Goal: Task Accomplishment & Management: Use online tool/utility

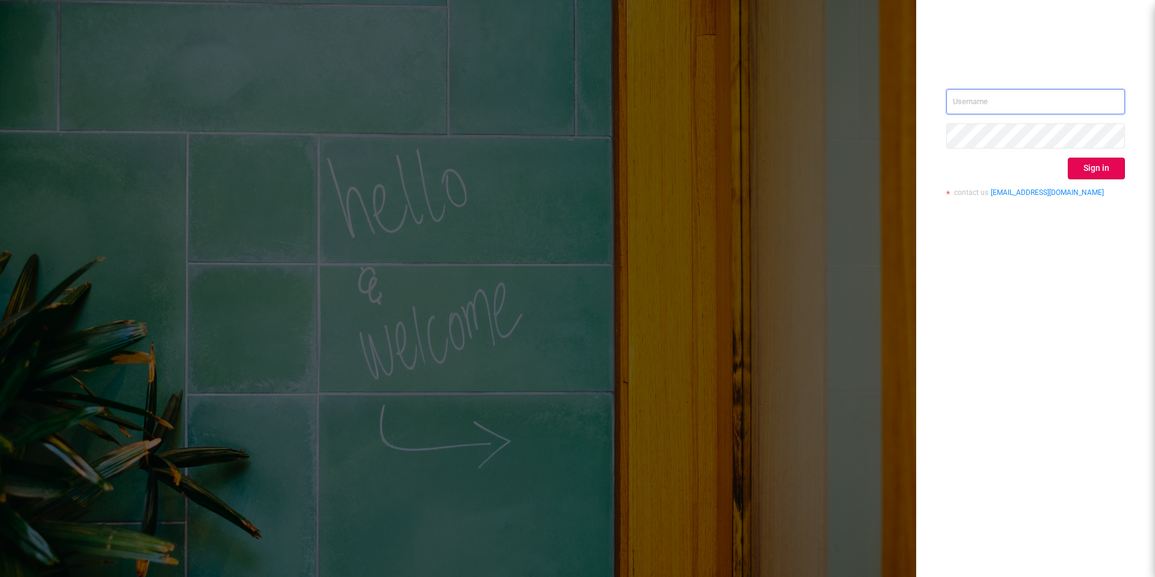
type input "[EMAIL_ADDRESS][DOMAIN_NAME]"
click at [1095, 167] on button "Sign in" at bounding box center [1096, 169] width 57 height 22
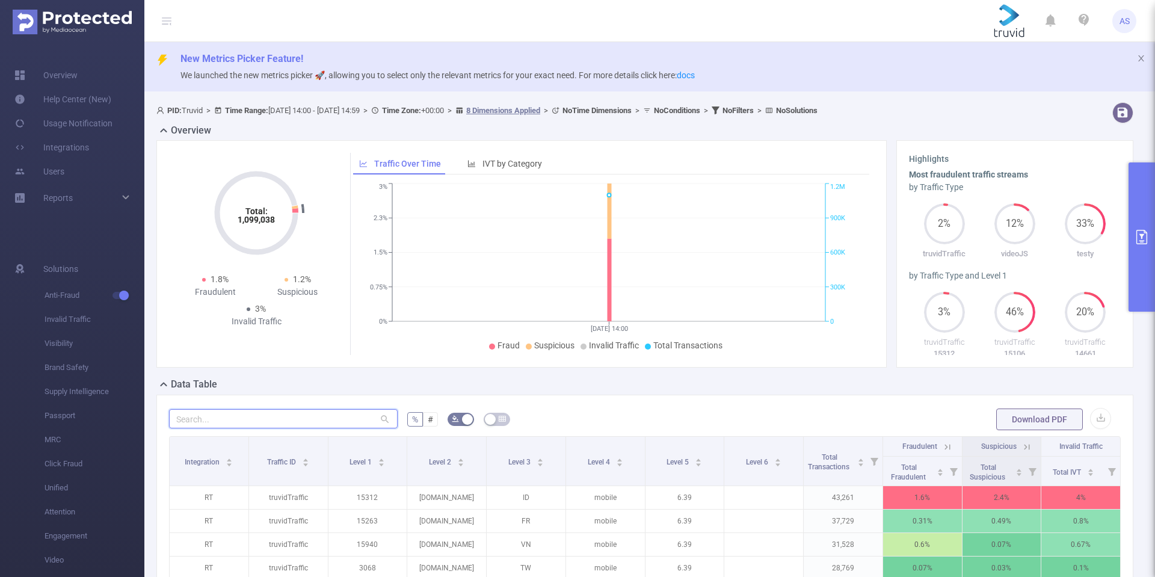
click at [281, 417] on input "text" at bounding box center [283, 418] width 229 height 19
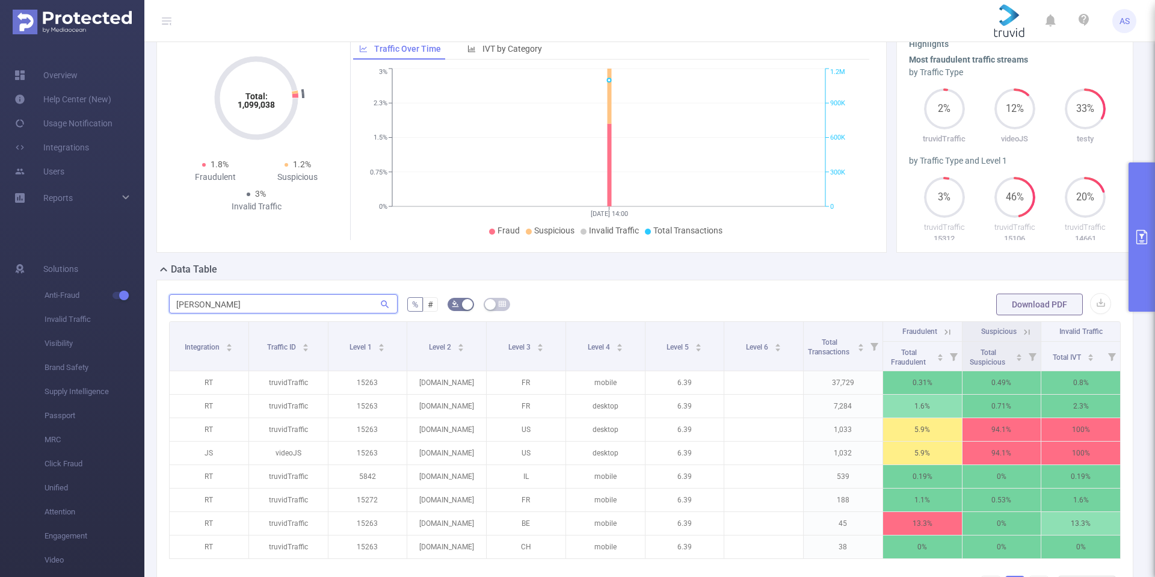
scroll to position [60, 0]
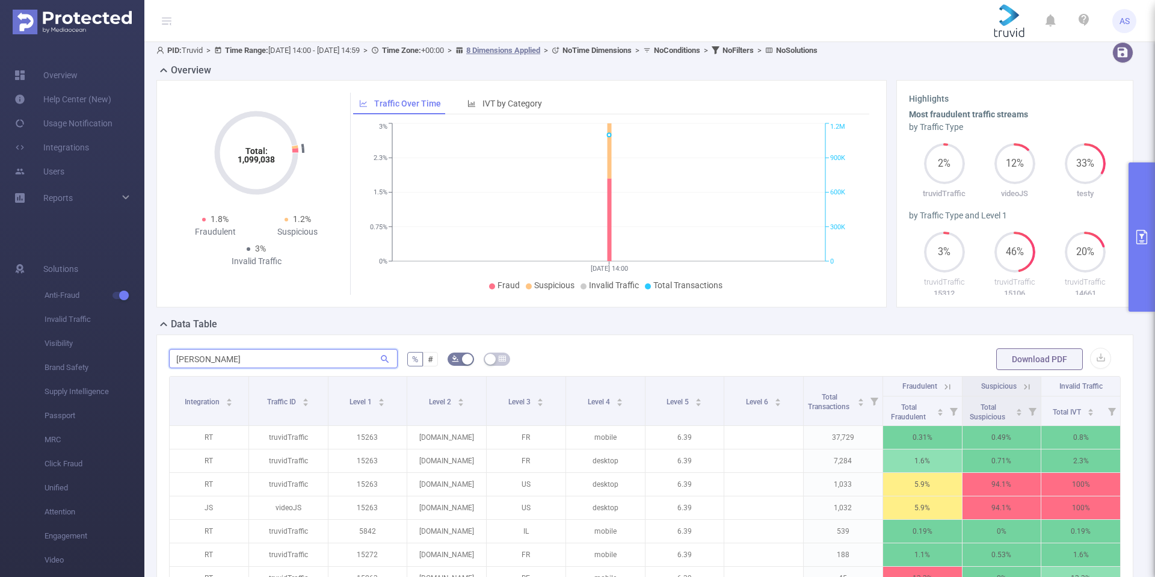
type input "[PERSON_NAME]"
click at [1140, 250] on button "primary" at bounding box center [1141, 236] width 26 height 149
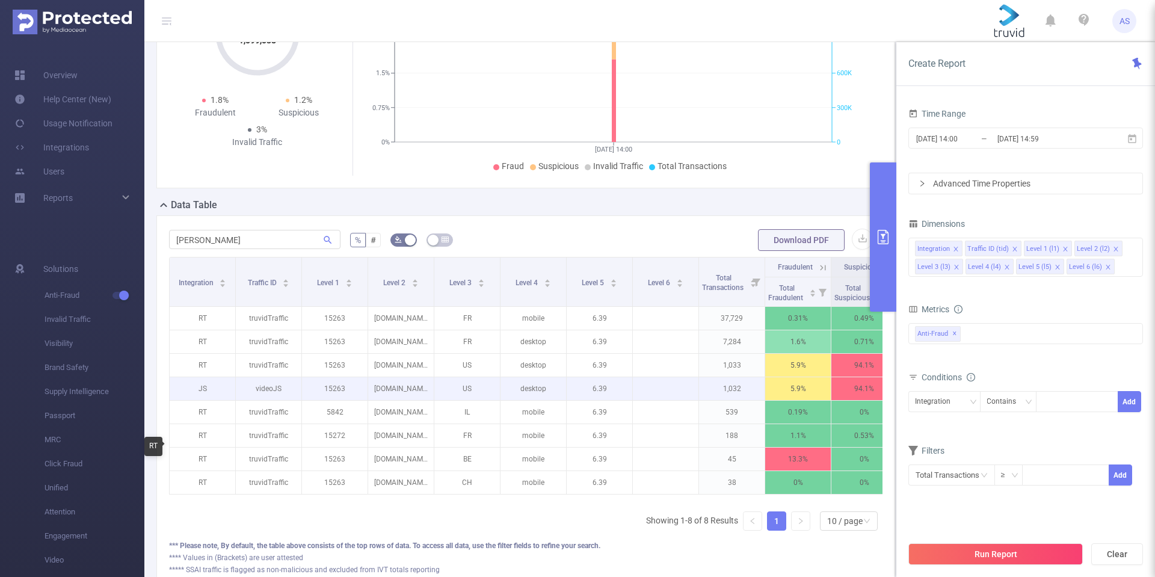
scroll to position [180, 0]
click at [197, 396] on p "JS" at bounding box center [203, 387] width 66 height 23
click at [197, 399] on p "JS" at bounding box center [203, 387] width 66 height 23
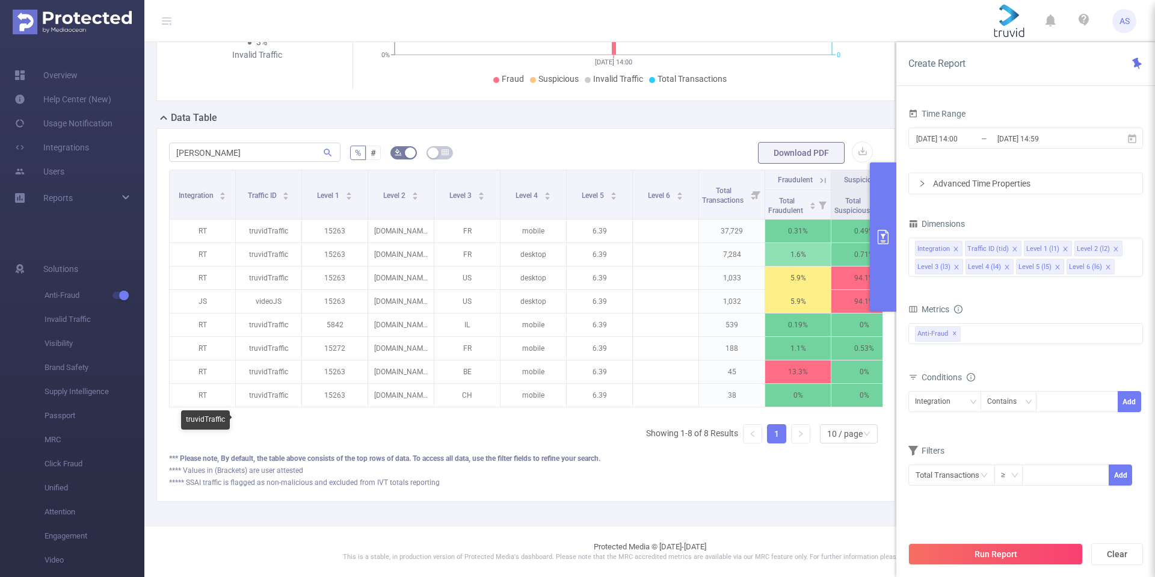
scroll to position [287, 0]
click at [842, 432] on div "10 / page" at bounding box center [844, 434] width 35 height 18
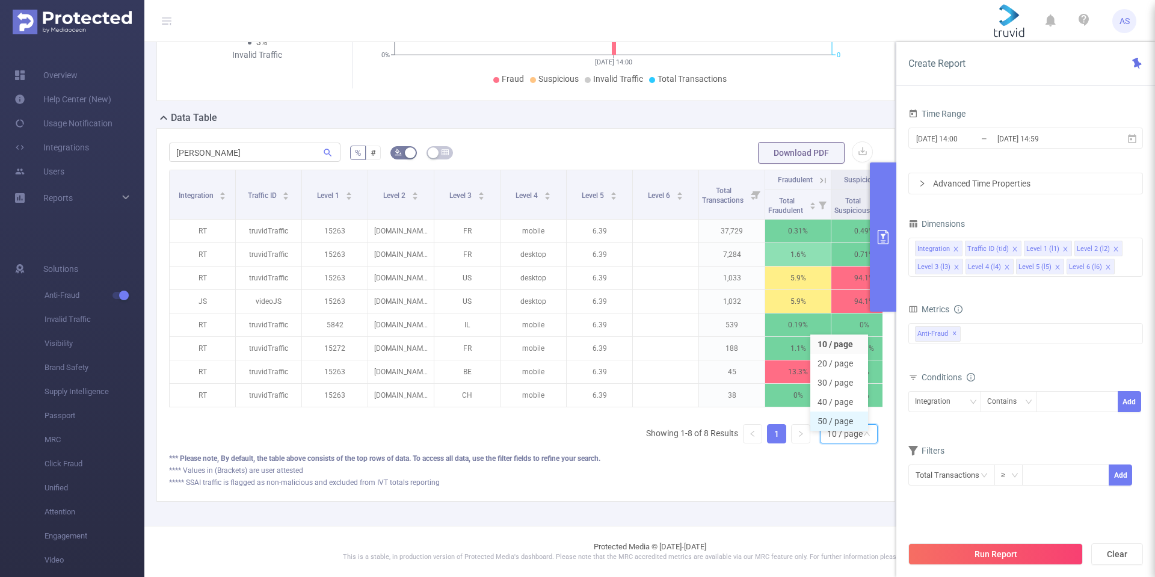
click at [841, 411] on li "50 / page" at bounding box center [839, 420] width 58 height 19
click at [1051, 553] on button "Run Report" at bounding box center [995, 554] width 174 height 22
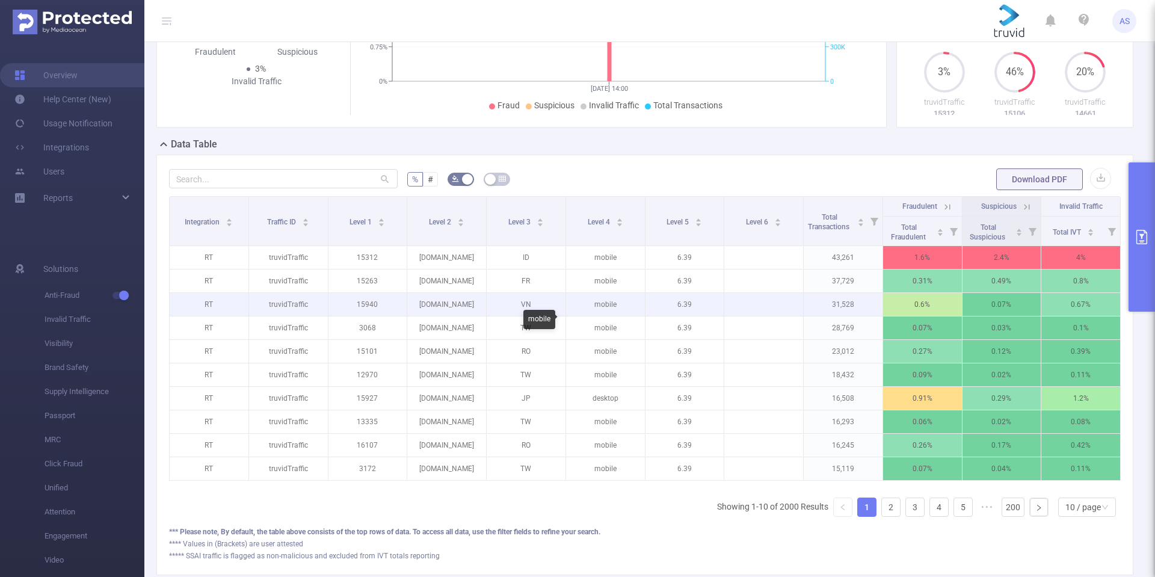
scroll to position [134, 0]
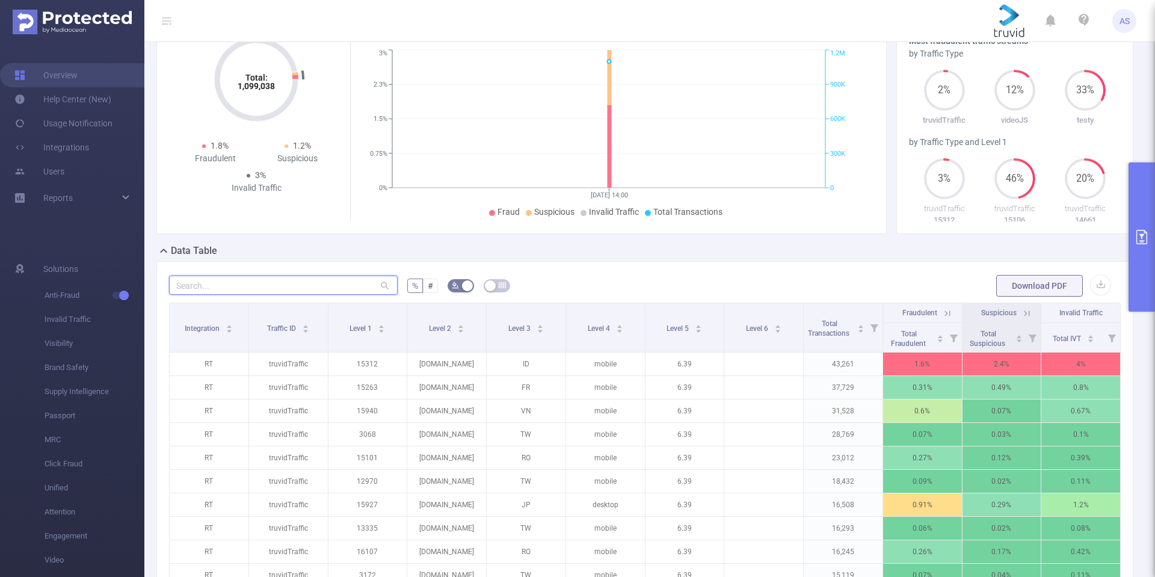
click at [308, 283] on input "text" at bounding box center [283, 284] width 229 height 19
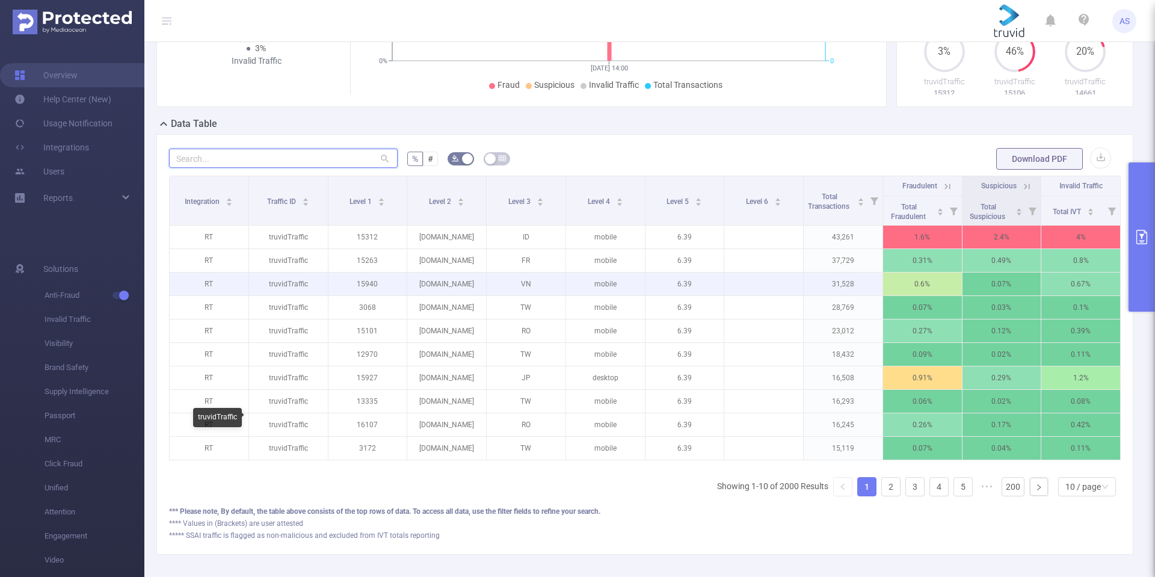
scroll to position [194, 0]
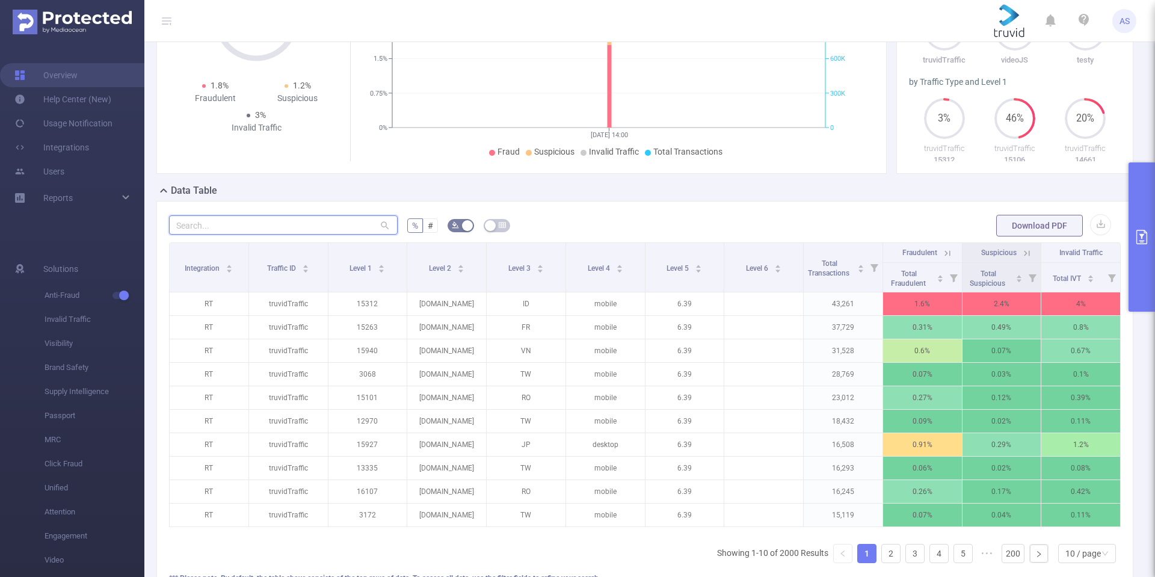
click at [233, 229] on input "text" at bounding box center [283, 224] width 229 height 19
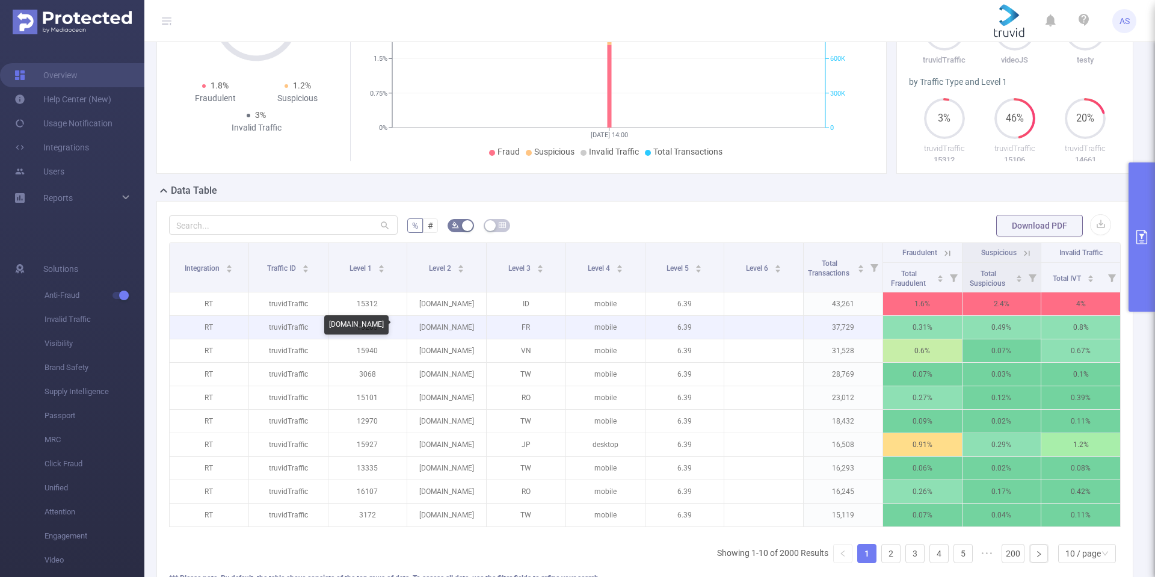
click at [448, 327] on p "[DOMAIN_NAME]" at bounding box center [446, 327] width 79 height 23
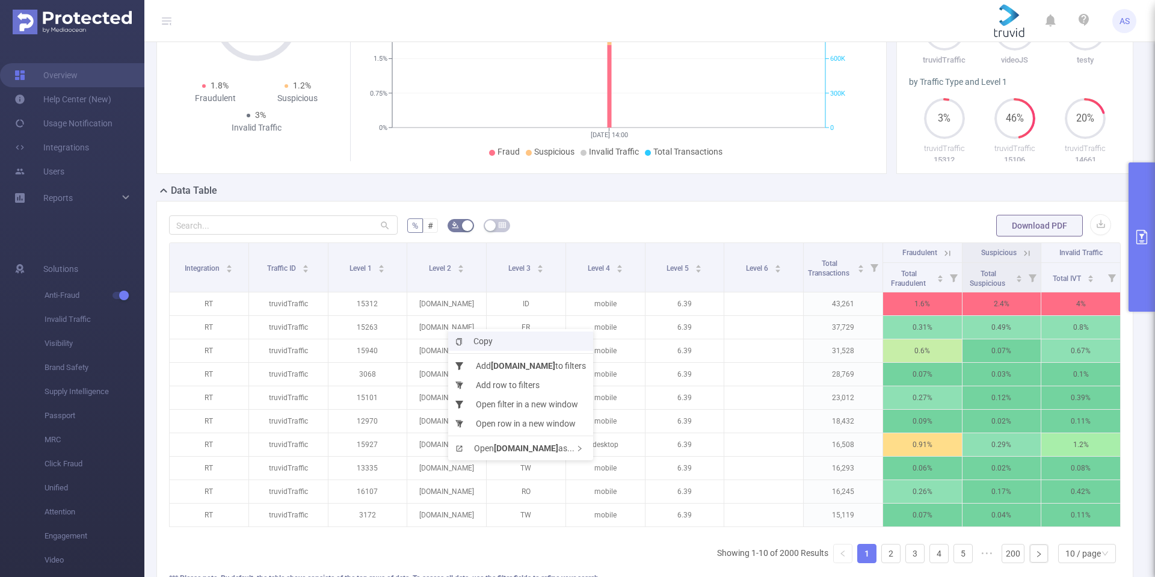
click at [482, 339] on span "Copy" at bounding box center [473, 341] width 37 height 10
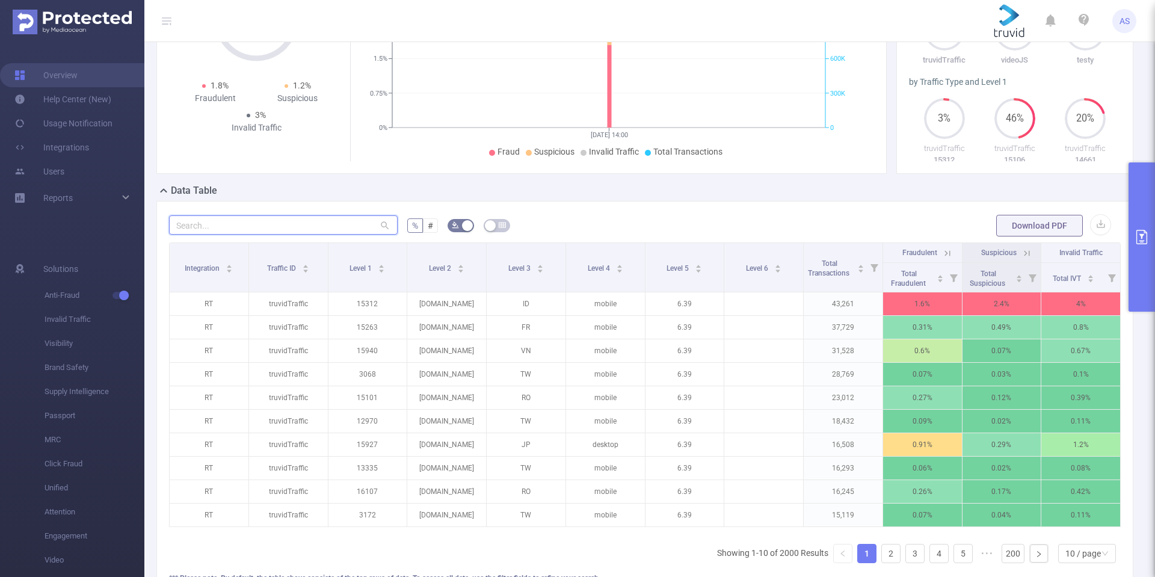
paste input "[DOMAIN_NAME]"
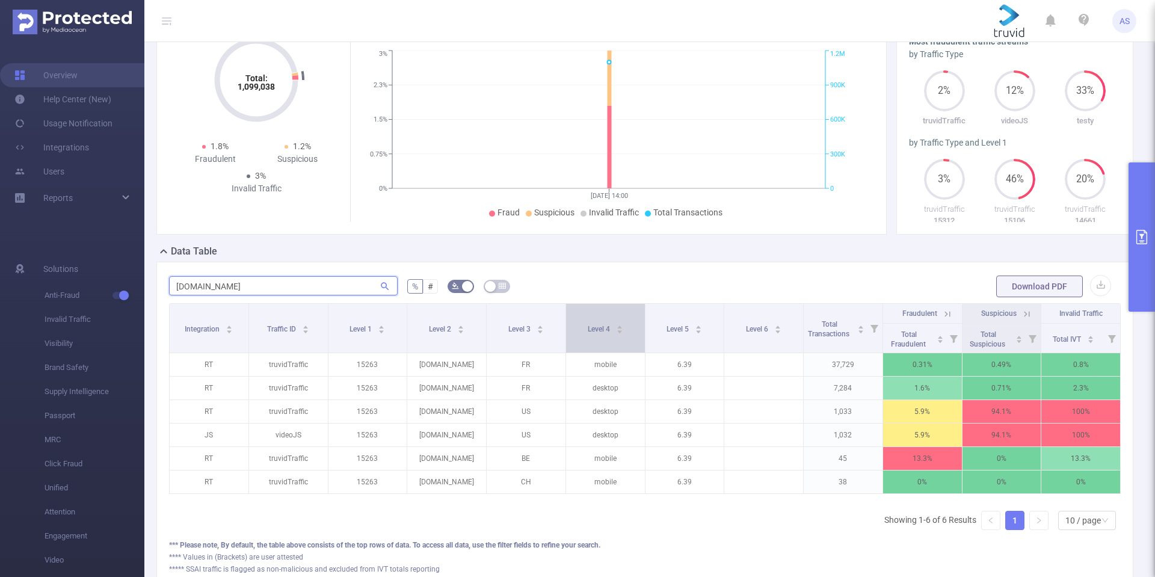
scroll to position [168, 0]
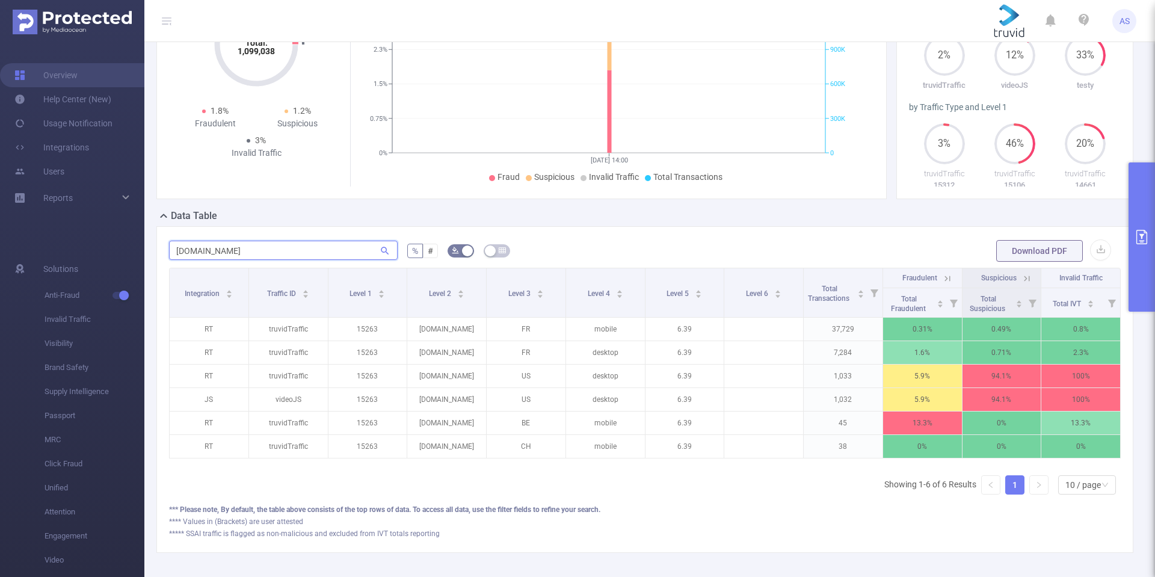
type input "[DOMAIN_NAME]"
